Goal: Transaction & Acquisition: Register for event/course

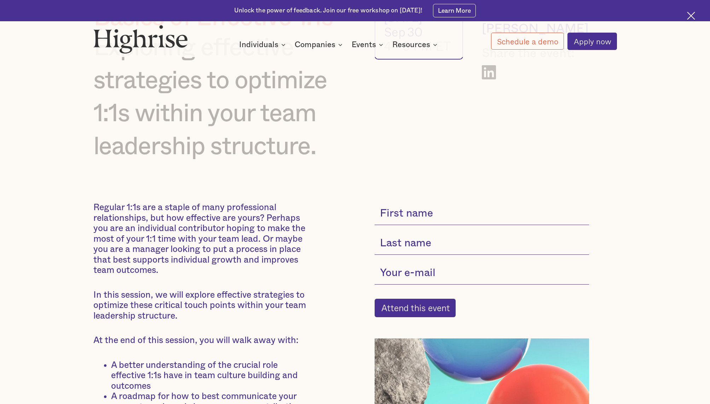
scroll to position [86, 0]
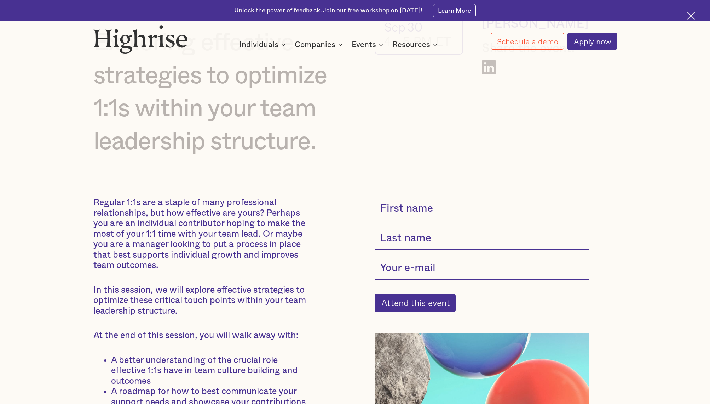
click at [433, 206] on input "current-single-event-subscribe-form" at bounding box center [482, 208] width 215 height 23
type input "[PERSON_NAME]"
type input "[PERSON_NAME][EMAIL_ADDRESS][PERSON_NAME][DOMAIN_NAME]"
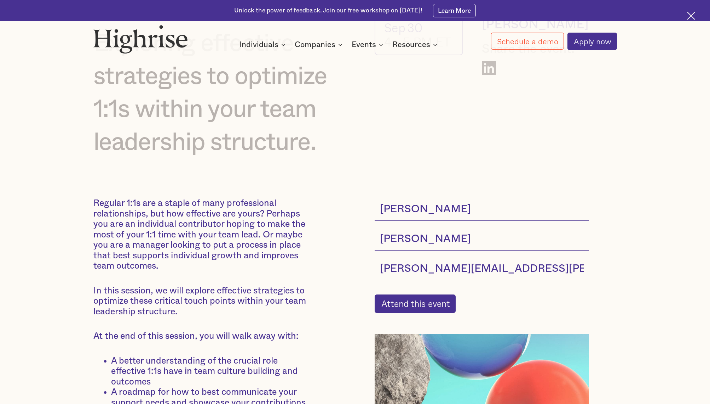
scroll to position [85, 0]
click at [414, 305] on input "Attend this event" at bounding box center [415, 304] width 81 height 19
type input "Please wait..."
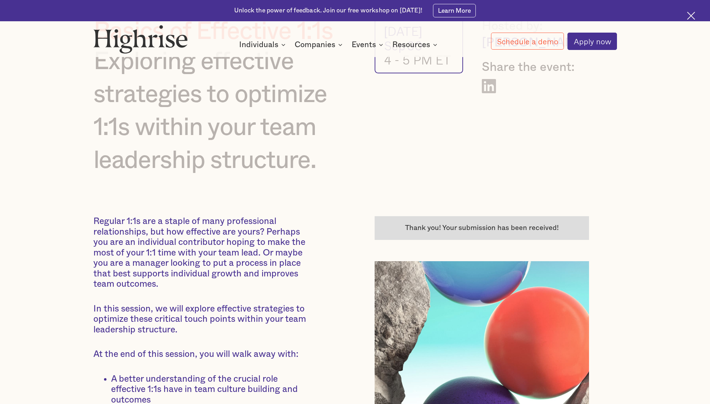
scroll to position [0, 0]
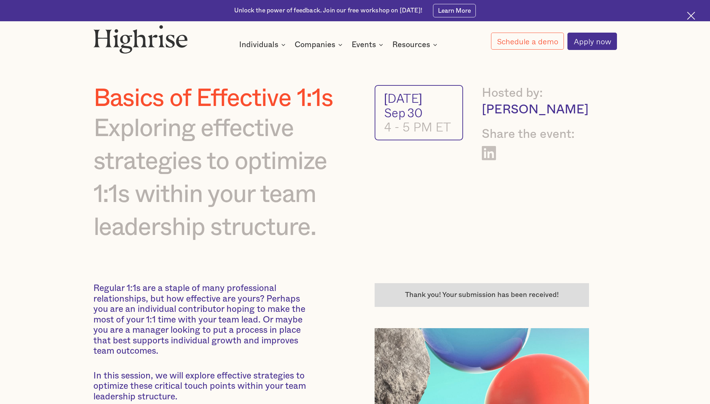
click at [152, 46] on img at bounding box center [140, 39] width 95 height 29
